Goal: Information Seeking & Learning: Understand process/instructions

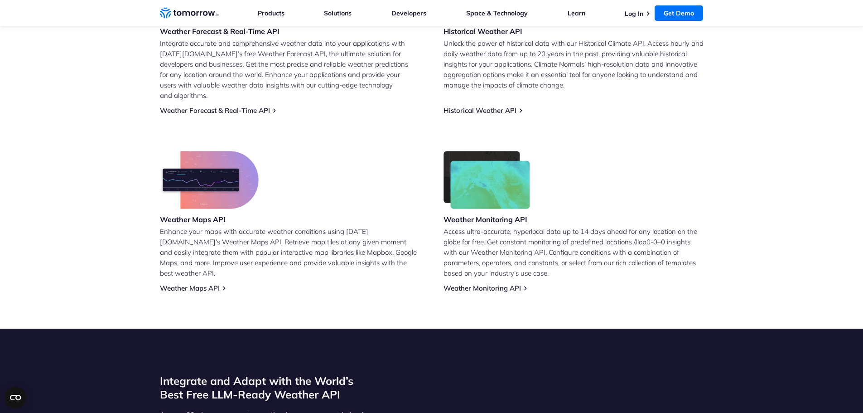
scroll to position [635, 0]
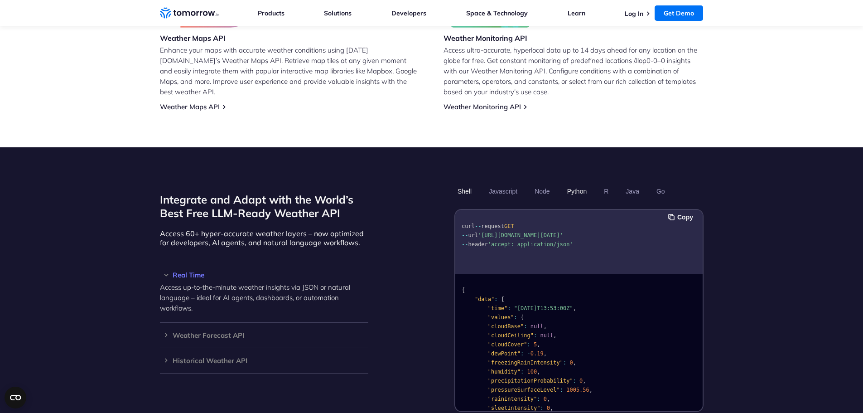
click at [576, 184] on button "Python" at bounding box center [577, 191] width 26 height 15
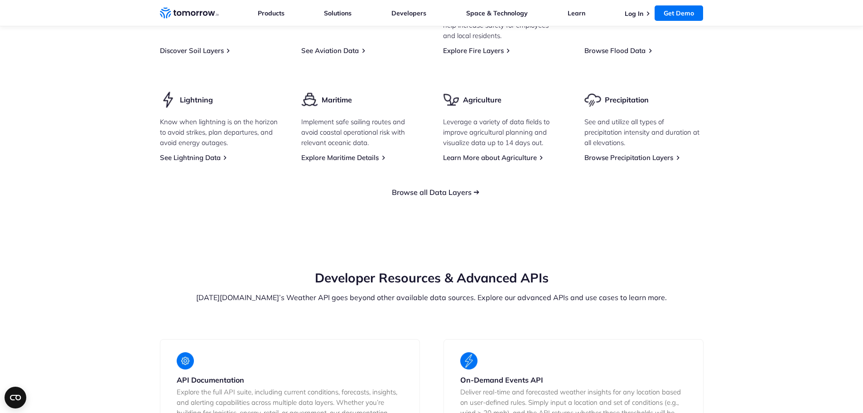
scroll to position [1451, 0]
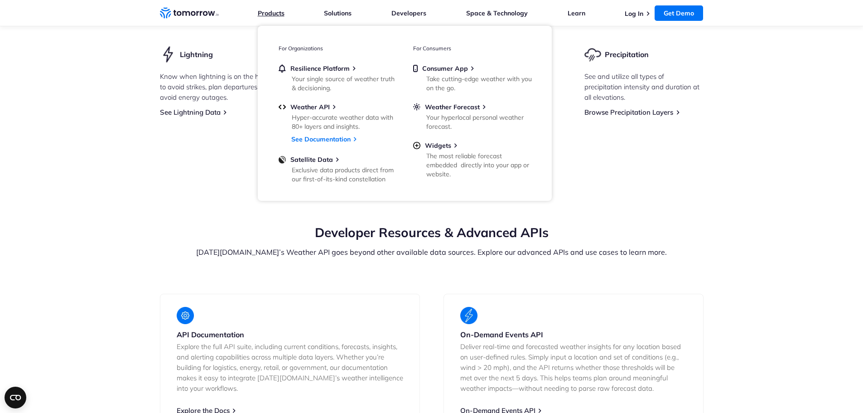
click at [284, 15] on link "Products" at bounding box center [271, 13] width 27 height 8
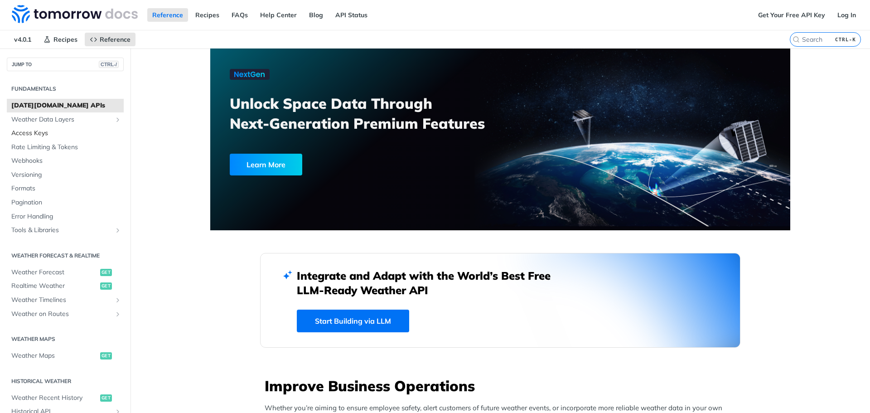
click at [63, 135] on span "Access Keys" at bounding box center [66, 133] width 110 height 9
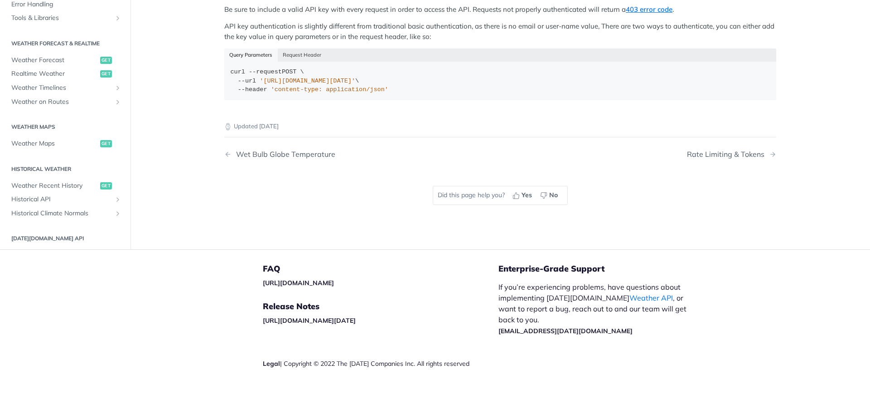
scroll to position [167, 0]
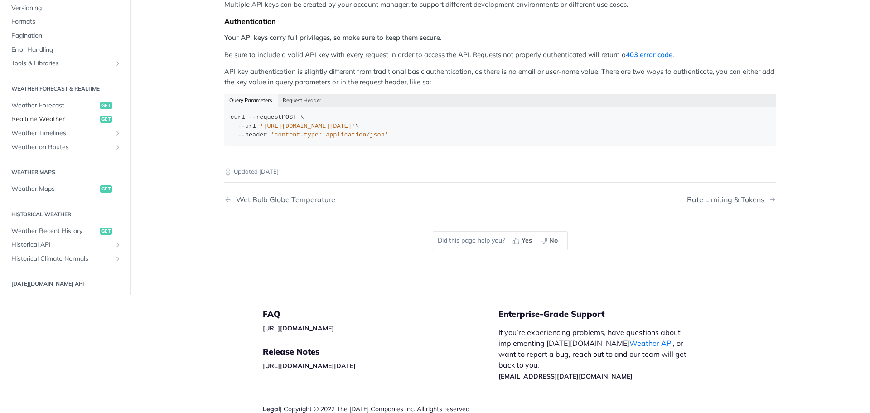
click at [51, 119] on span "Realtime Weather" at bounding box center [54, 119] width 87 height 9
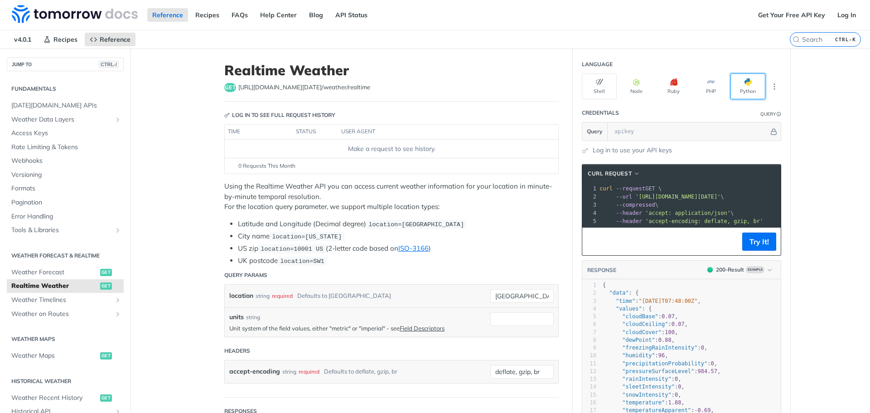
click at [735, 92] on button "Python" at bounding box center [748, 86] width 35 height 26
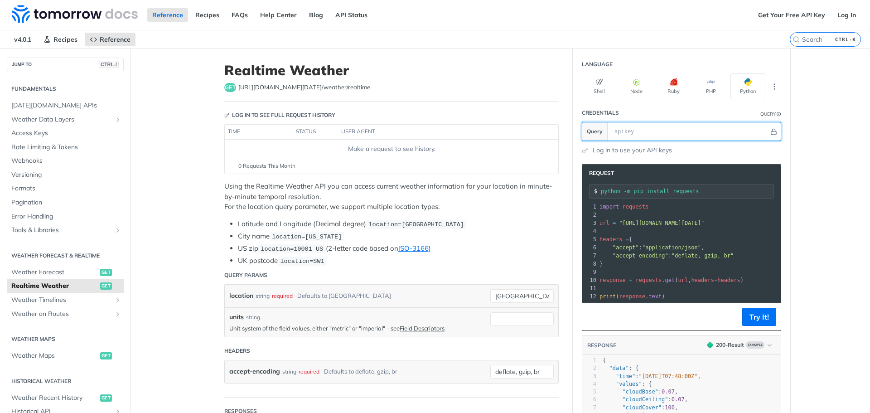
click at [645, 131] on input "text" at bounding box center [689, 131] width 159 height 18
click at [625, 150] on link "Log in to use your API keys" at bounding box center [632, 150] width 79 height 10
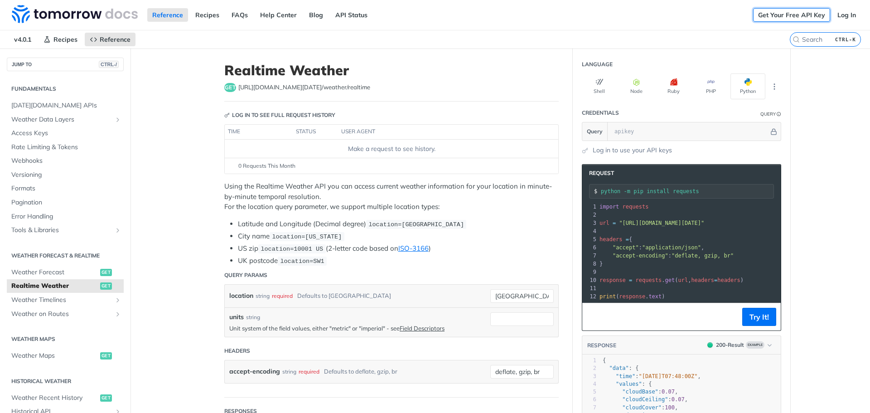
click at [769, 17] on link "Get Your Free API Key" at bounding box center [791, 15] width 77 height 14
click at [213, 16] on link "Recipes" at bounding box center [207, 15] width 34 height 14
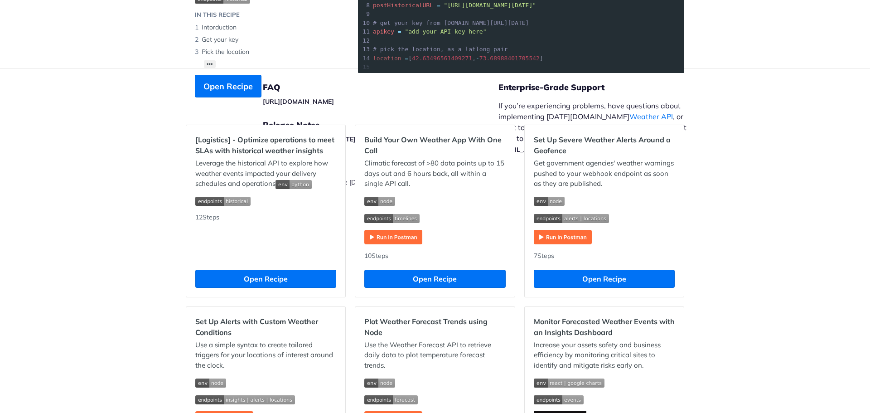
scroll to position [227, 0]
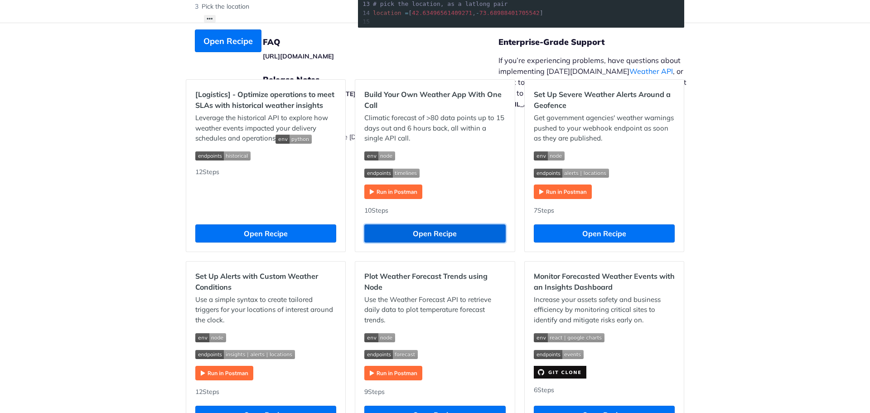
click at [427, 236] on button "Open Recipe" at bounding box center [434, 233] width 141 height 18
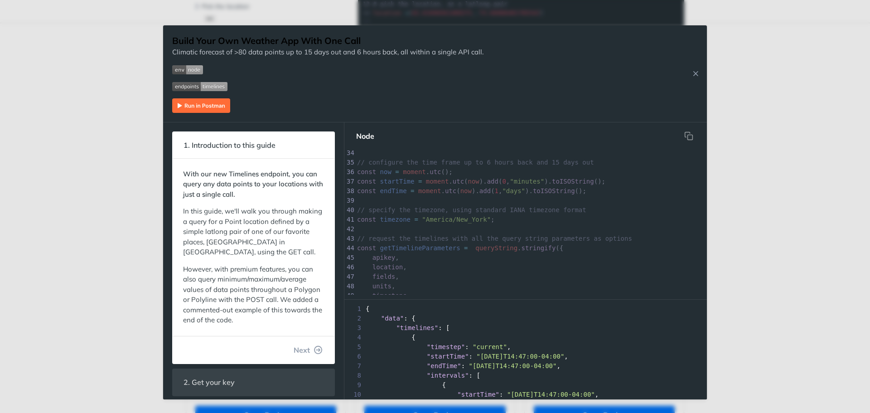
scroll to position [634, 0]
click at [84, 65] on div "Jump to Content Reference Recipes FAQs Help Center Blog API Status Recipes Refe…" at bounding box center [435, 206] width 870 height 413
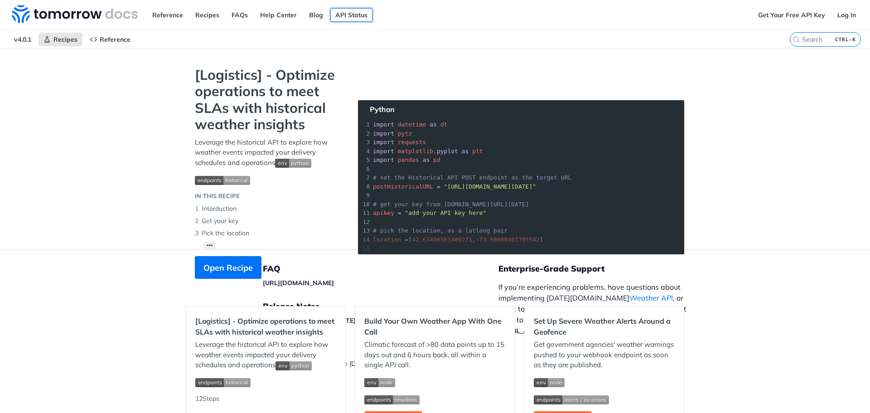
click at [337, 14] on link "API Status" at bounding box center [351, 15] width 42 height 14
